Goal: Task Accomplishment & Management: Manage account settings

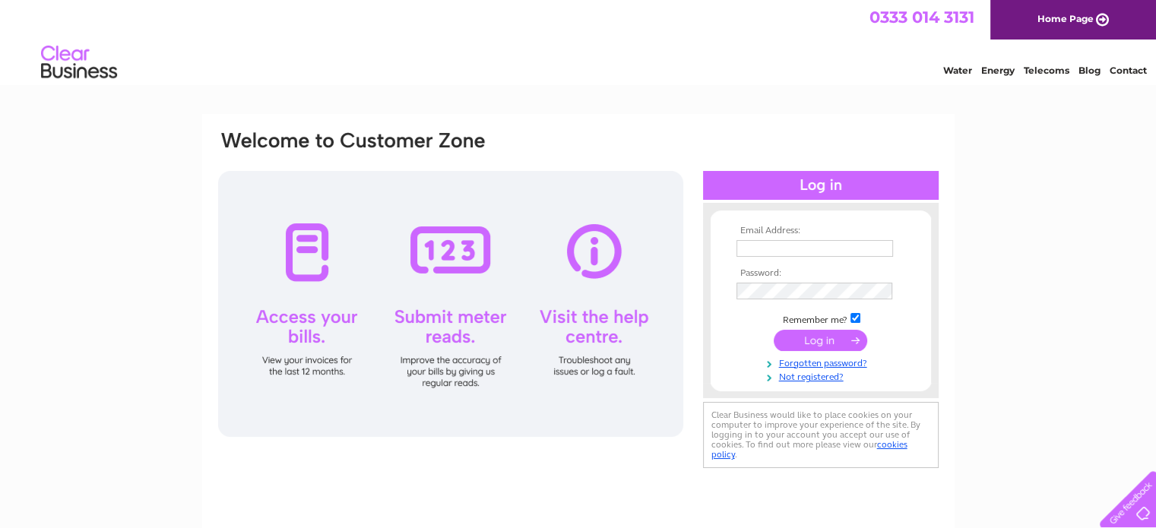
type input "info@woolforewe.com"
click at [816, 343] on input "submit" at bounding box center [819, 340] width 93 height 21
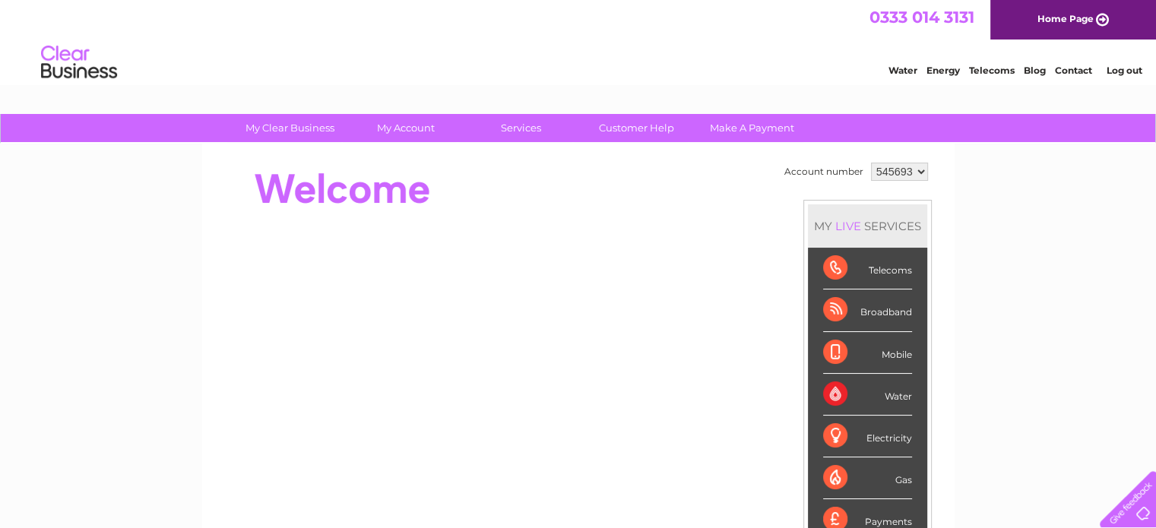
click at [915, 172] on select "545693 905816" at bounding box center [899, 172] width 57 height 18
select select "905816"
click at [871, 163] on select "545693 905816" at bounding box center [899, 172] width 57 height 18
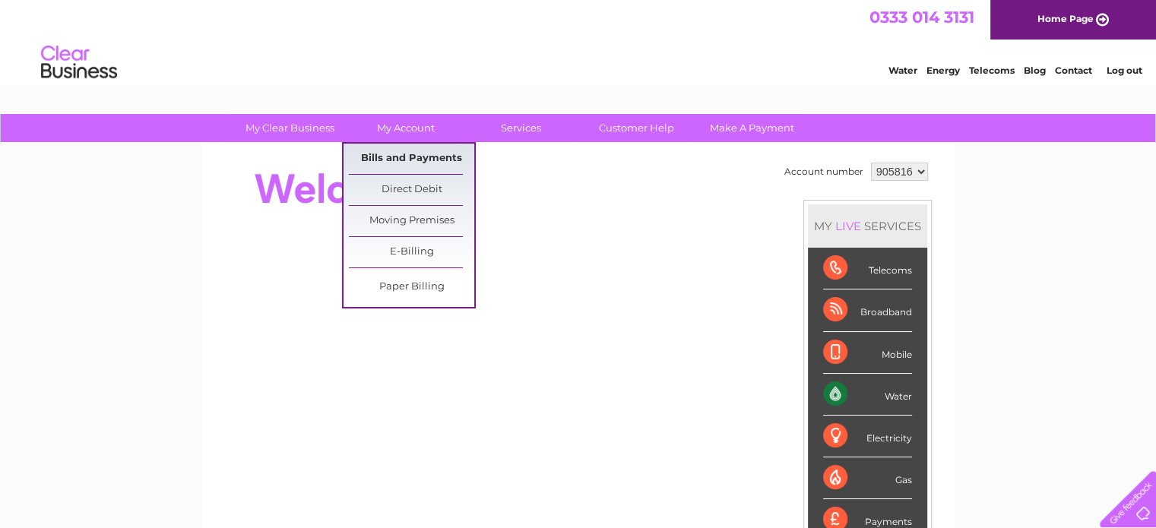
click at [410, 154] on link "Bills and Payments" at bounding box center [411, 159] width 125 height 30
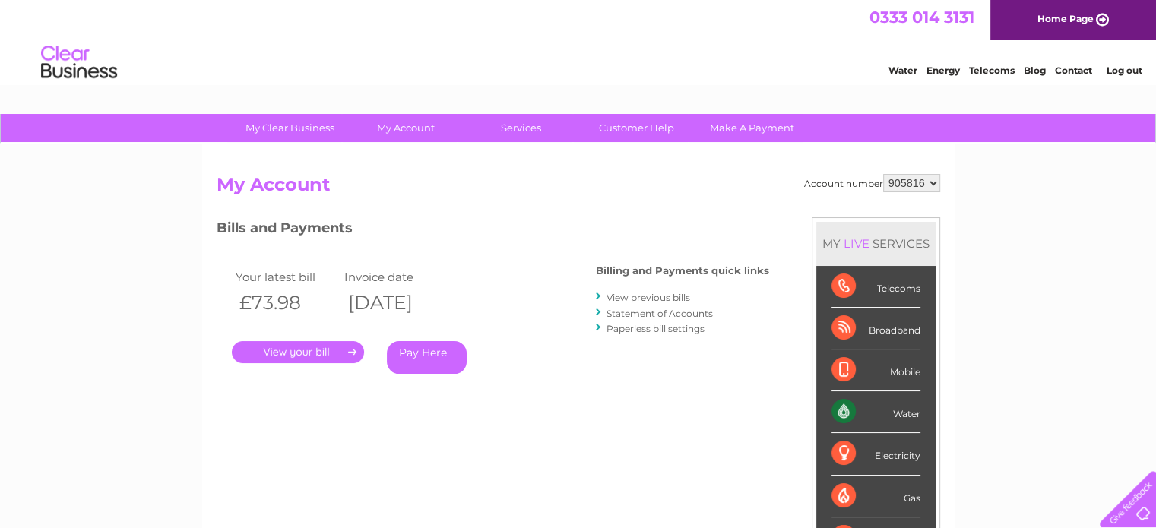
click at [334, 346] on link "." at bounding box center [298, 352] width 132 height 22
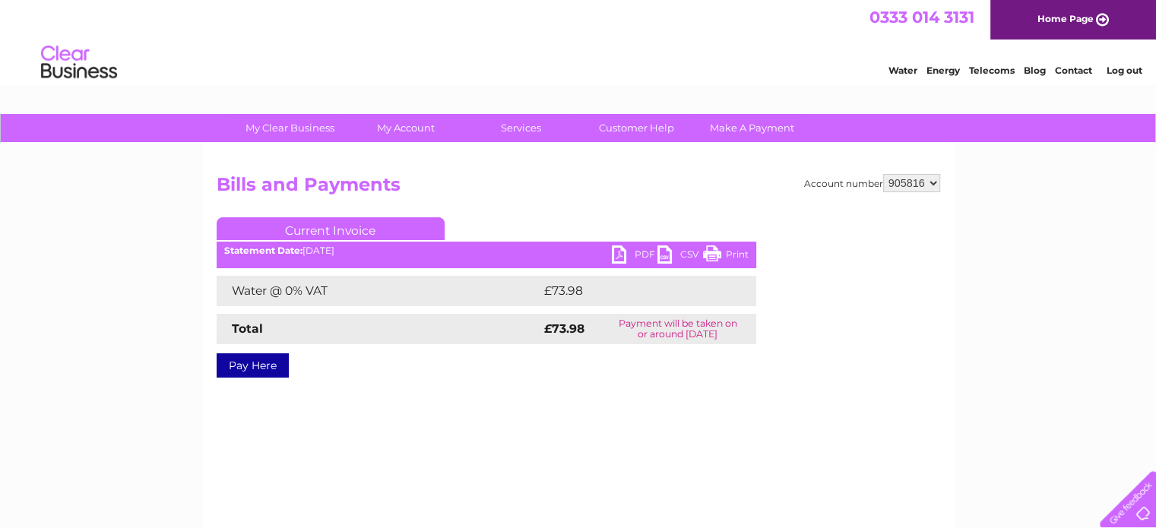
click at [633, 251] on link "PDF" at bounding box center [635, 256] width 46 height 22
